Goal: Find specific page/section: Find specific page/section

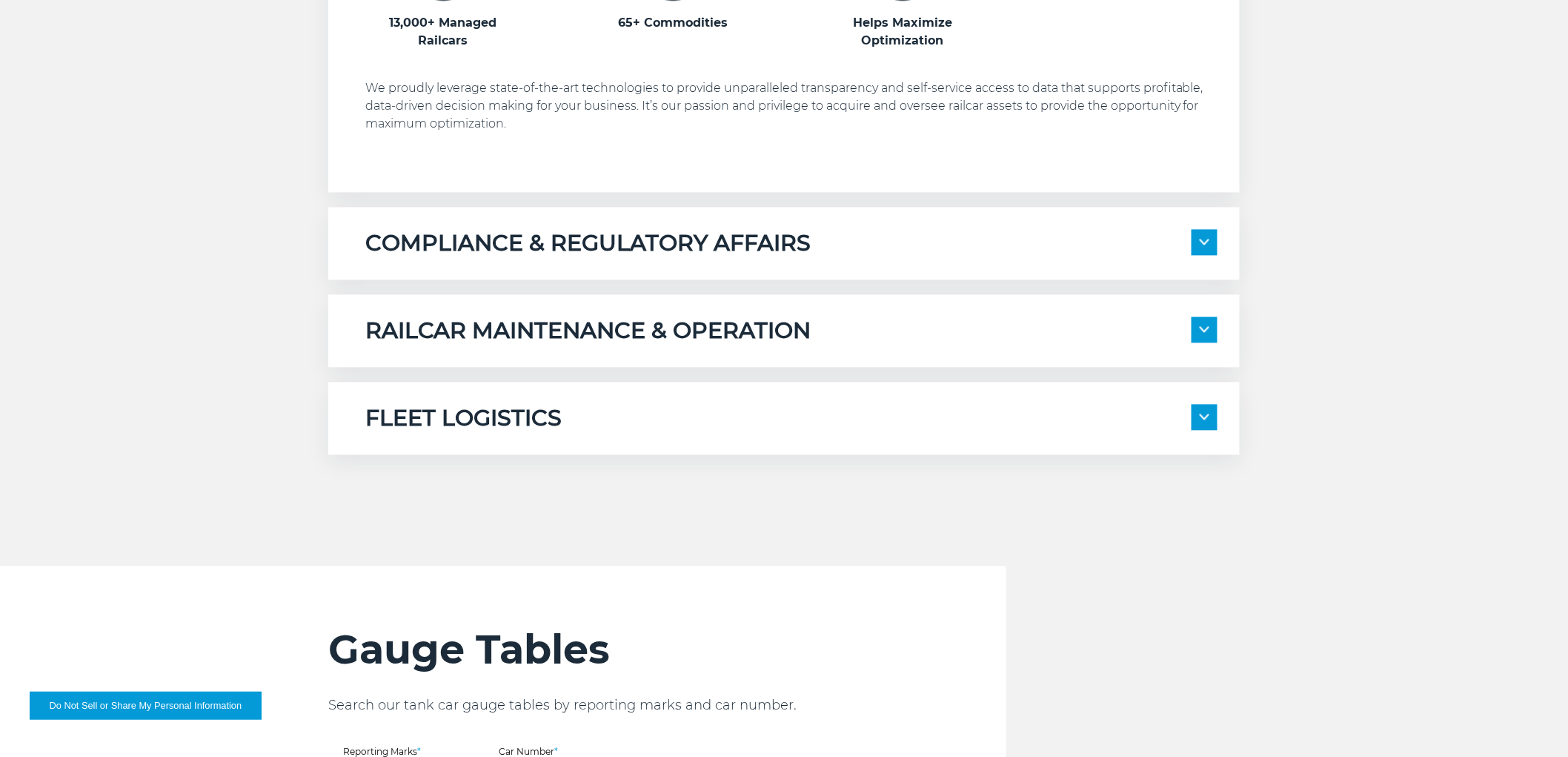
scroll to position [1565, 0]
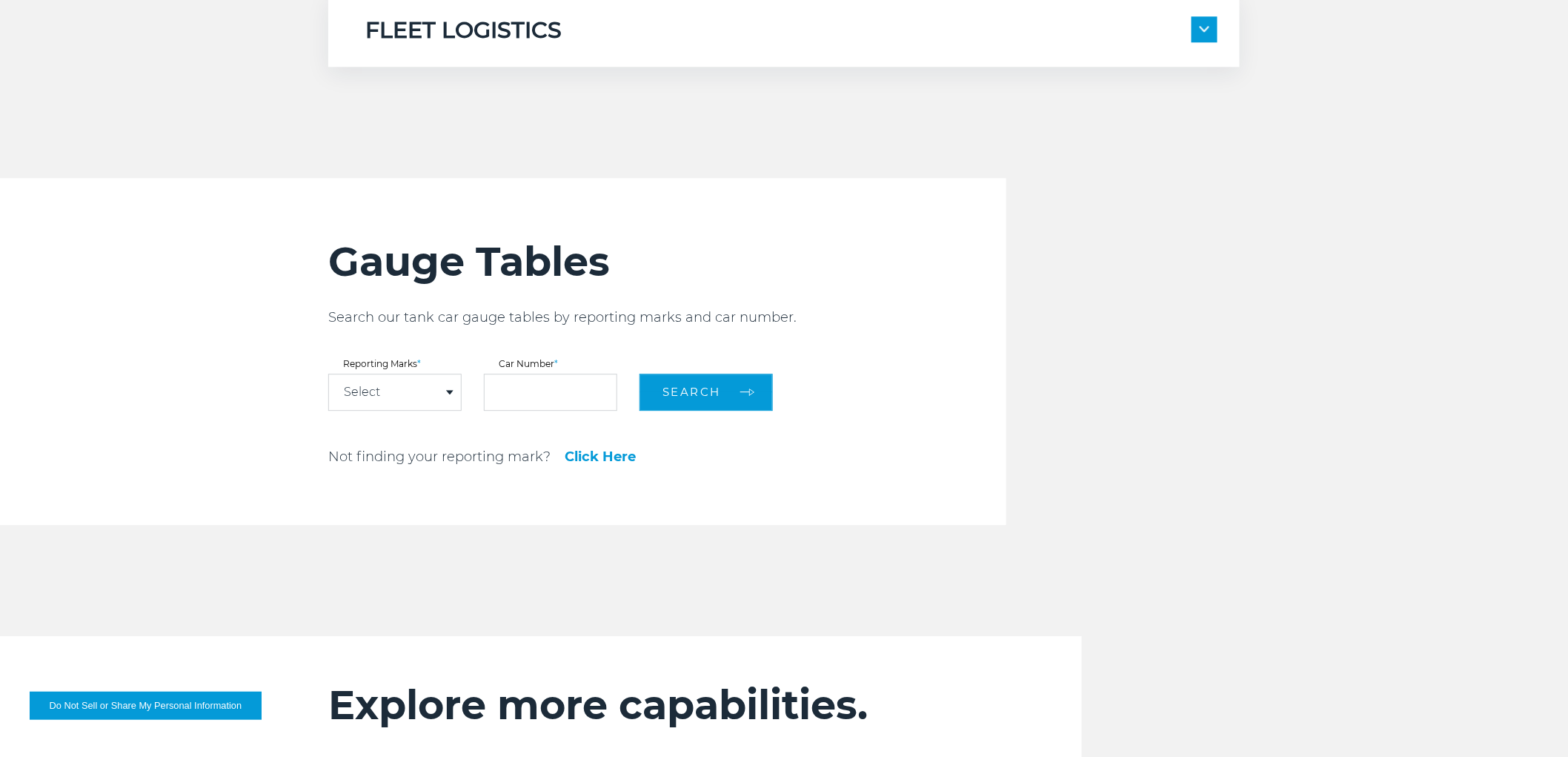
click at [441, 391] on div "Select" at bounding box center [395, 392] width 132 height 35
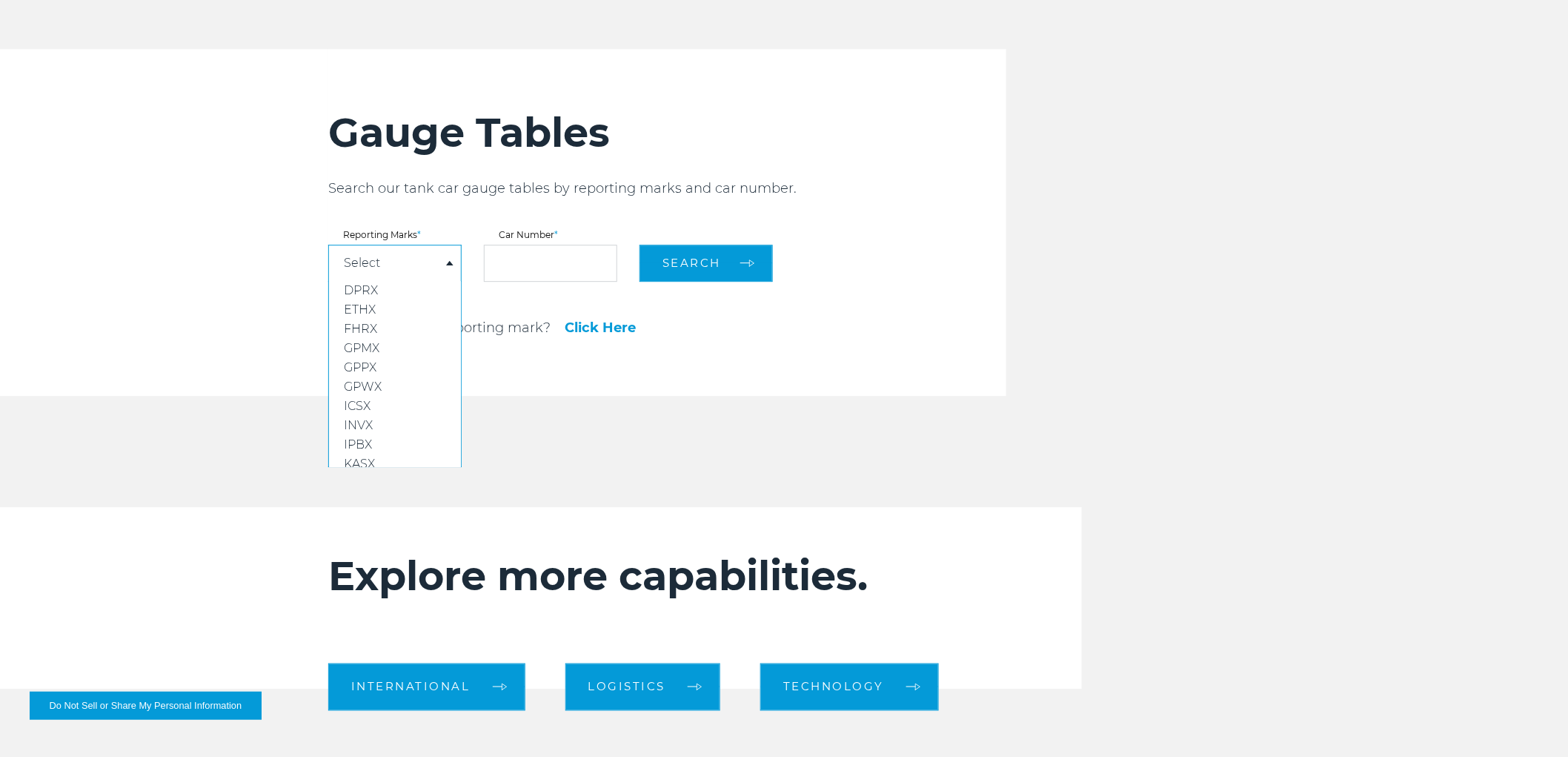
scroll to position [1729, 0]
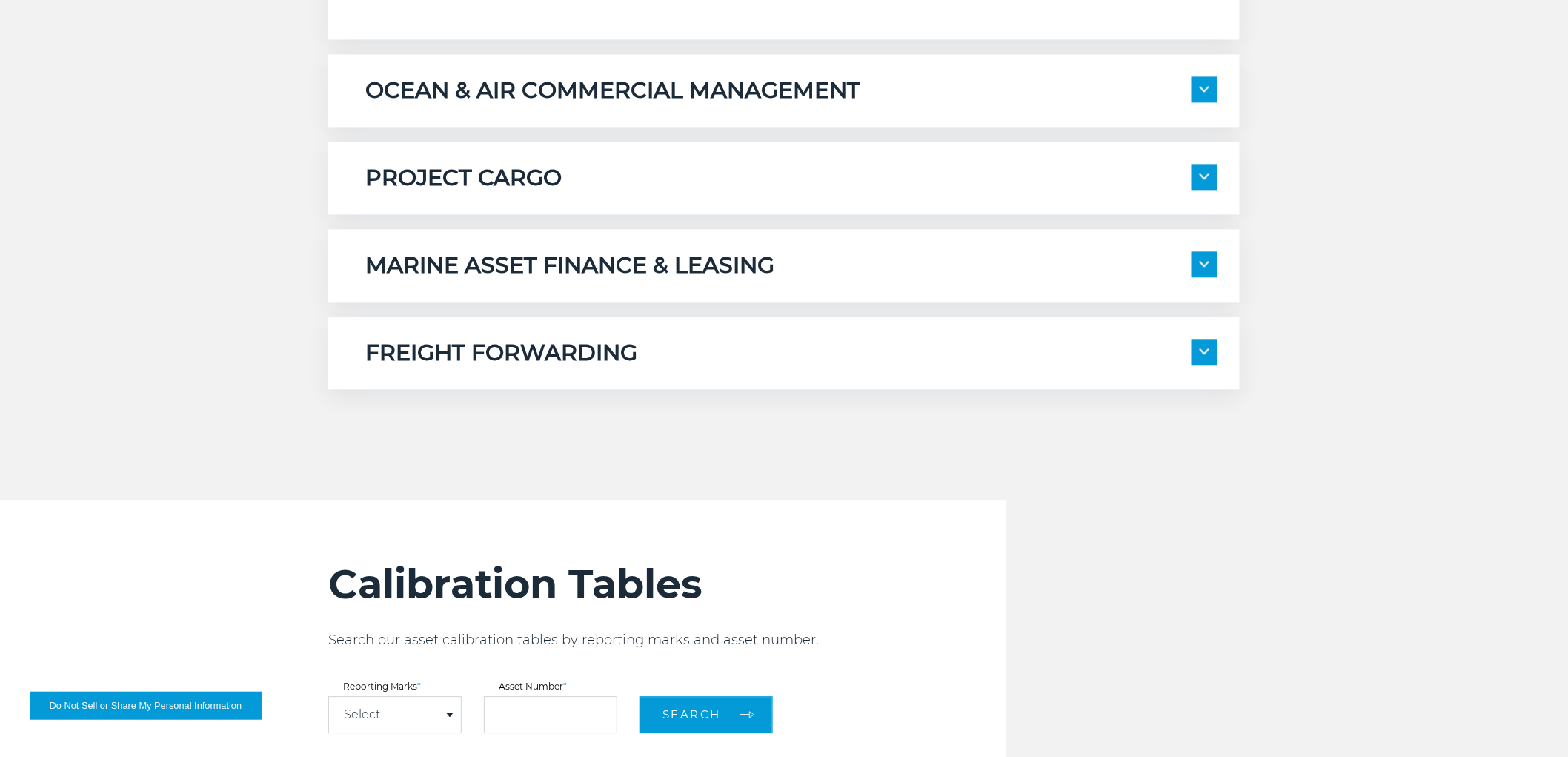
scroll to position [1483, 0]
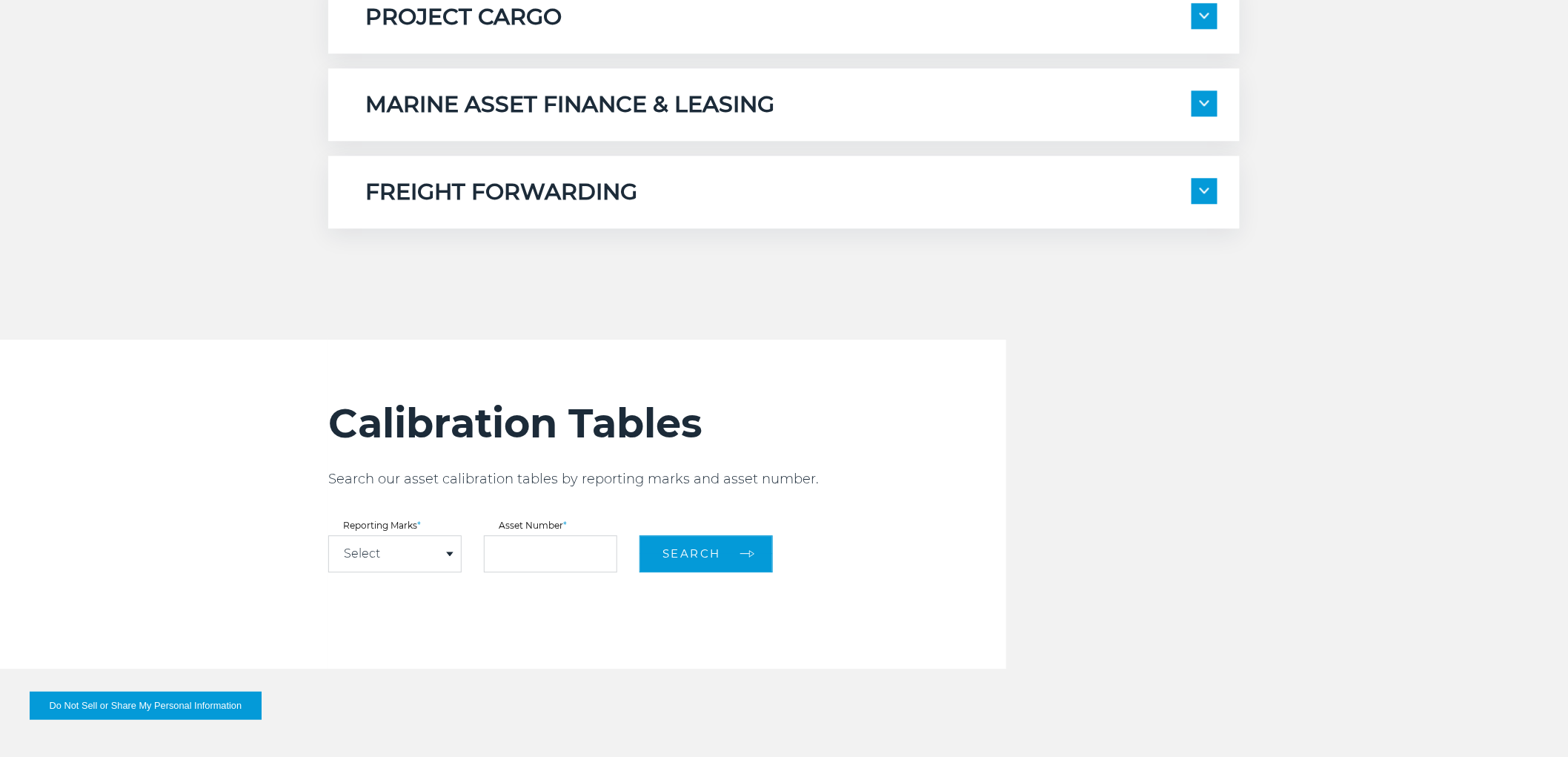
click at [414, 547] on div "Select" at bounding box center [395, 553] width 132 height 35
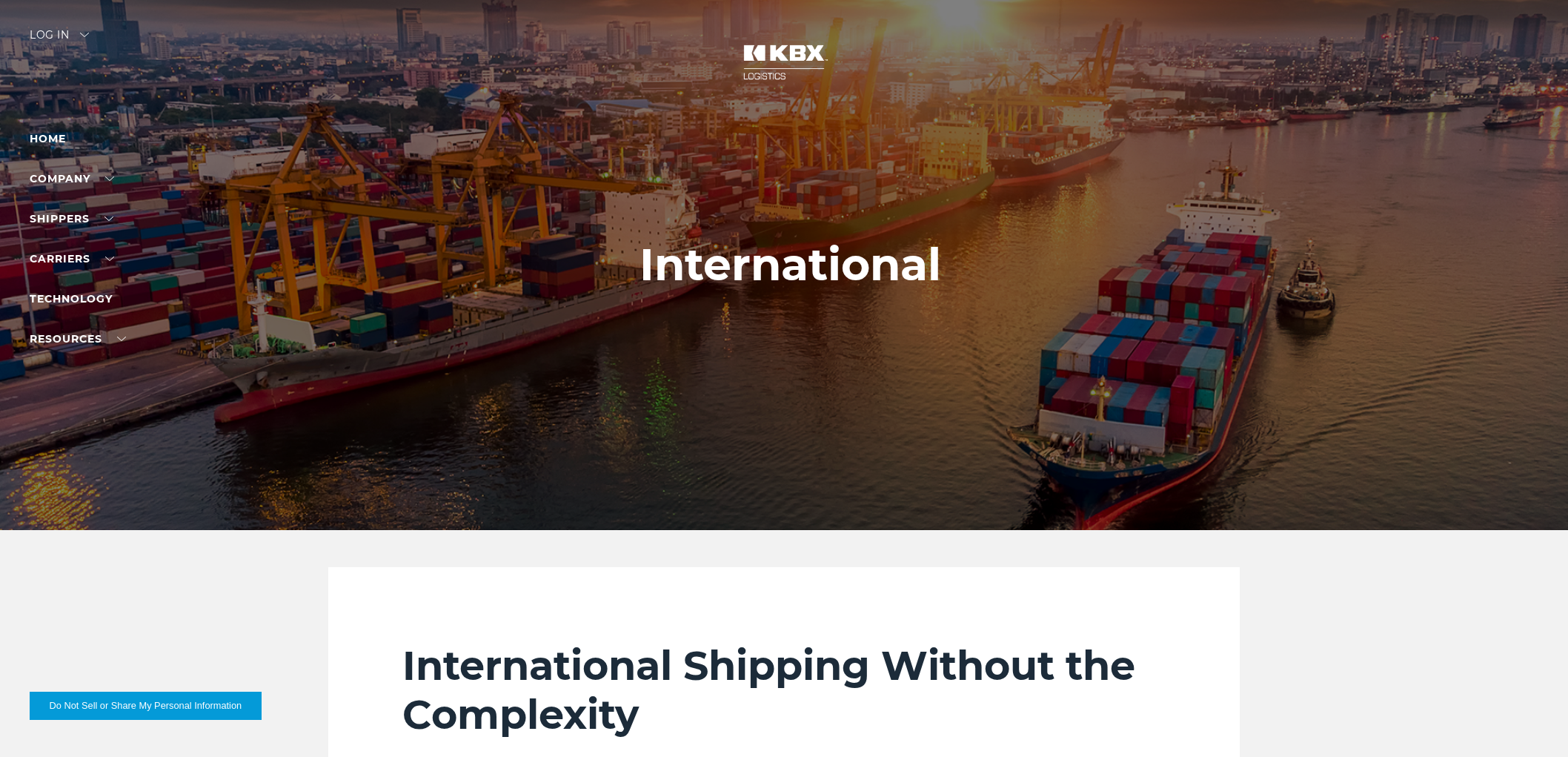
scroll to position [1483, 0]
